Goal: Task Accomplishment & Management: Complete application form

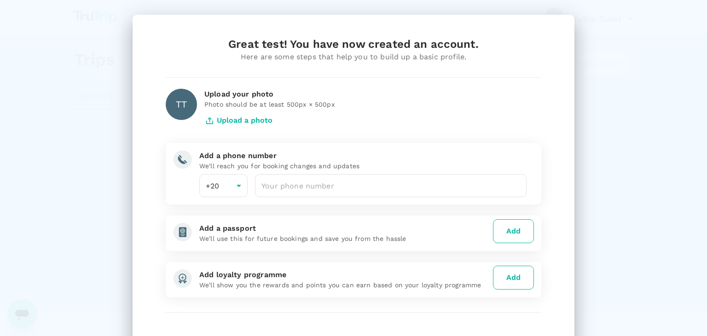
scroll to position [63, 0]
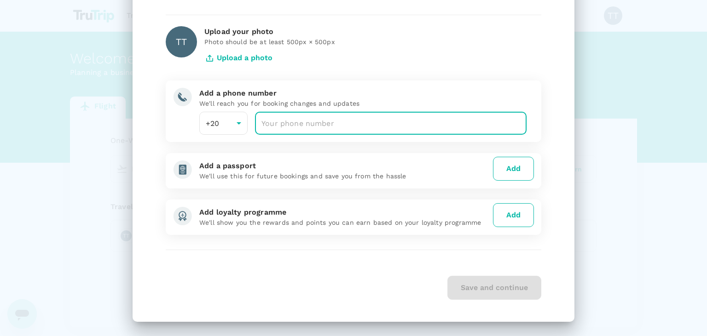
click at [364, 130] on input "number" at bounding box center [390, 123] width 271 height 23
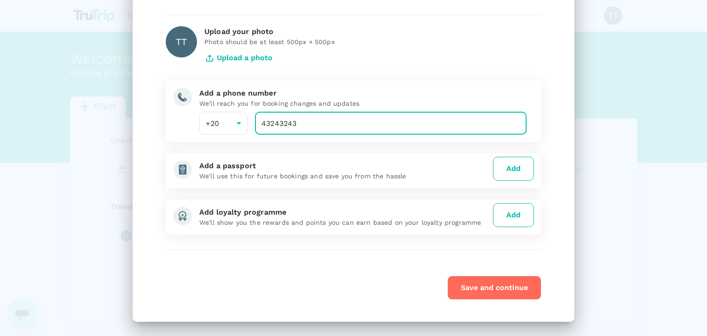
type input "43243243"
click at [486, 289] on button "Save and continue" at bounding box center [494, 288] width 94 height 24
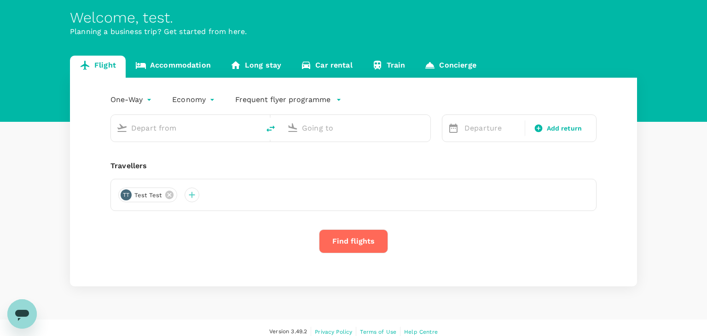
scroll to position [48, 0]
